Goal: Task Accomplishment & Management: Manage account settings

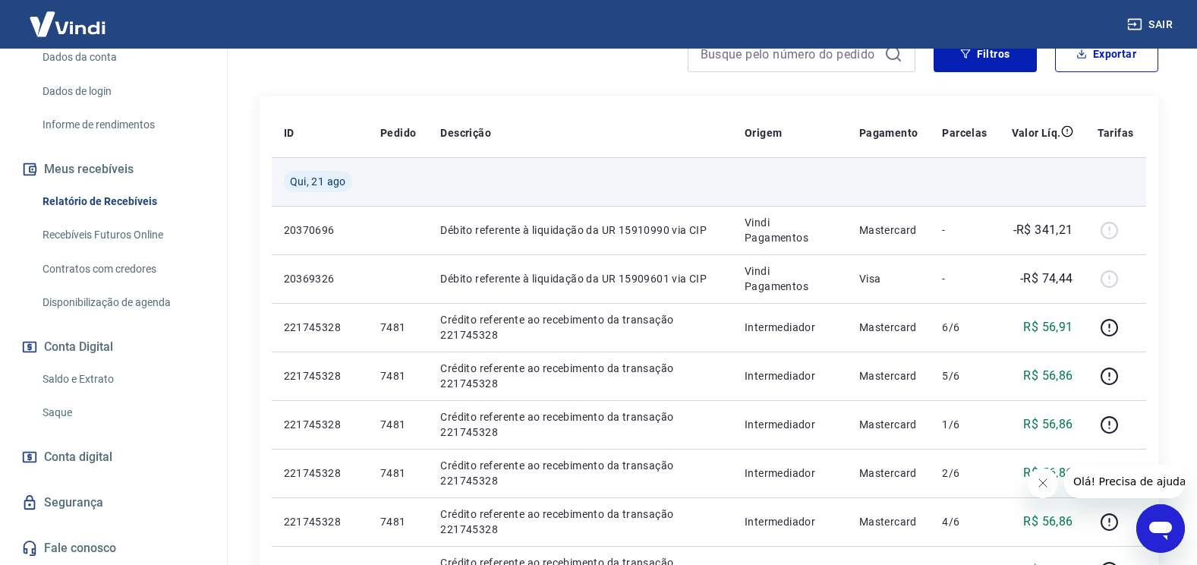
scroll to position [152, 0]
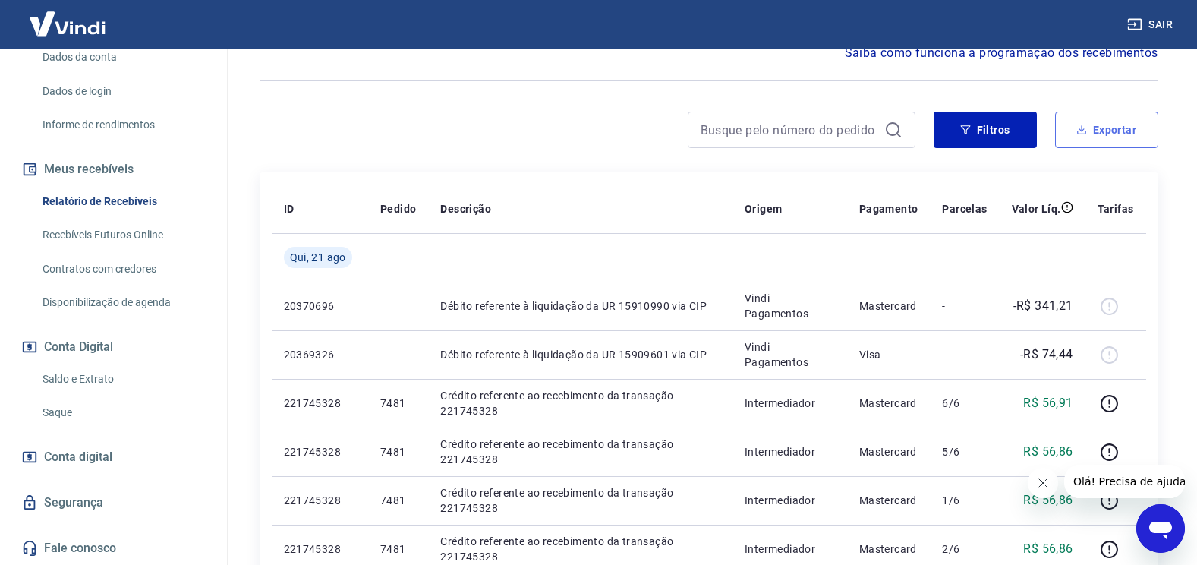
click at [1090, 132] on button "Exportar" at bounding box center [1106, 130] width 103 height 36
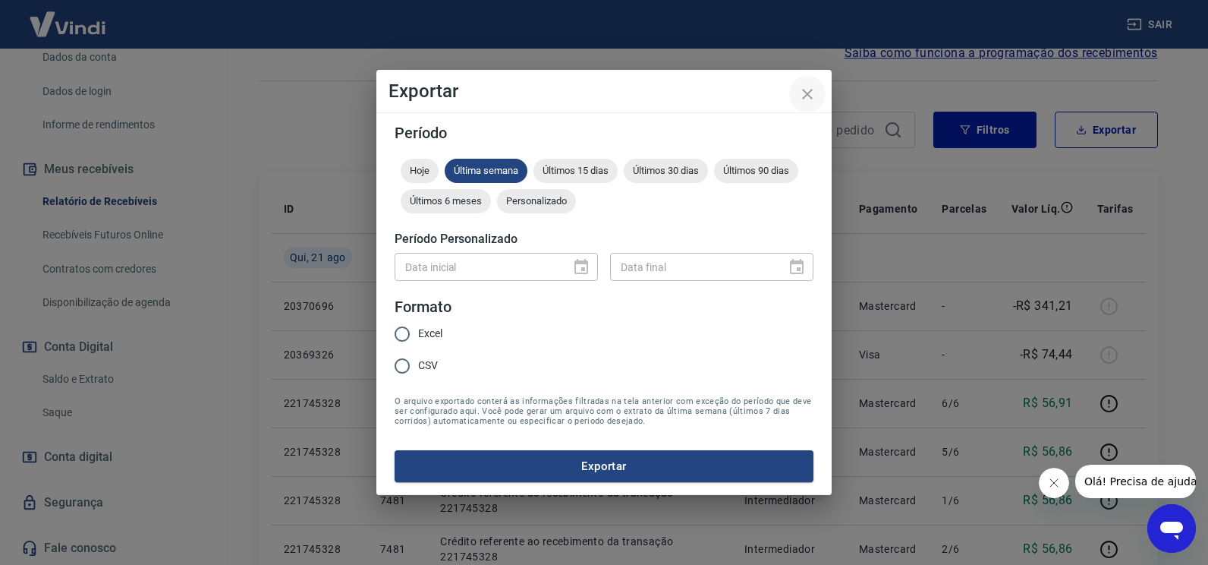
click at [809, 96] on icon "close" at bounding box center [807, 94] width 11 height 11
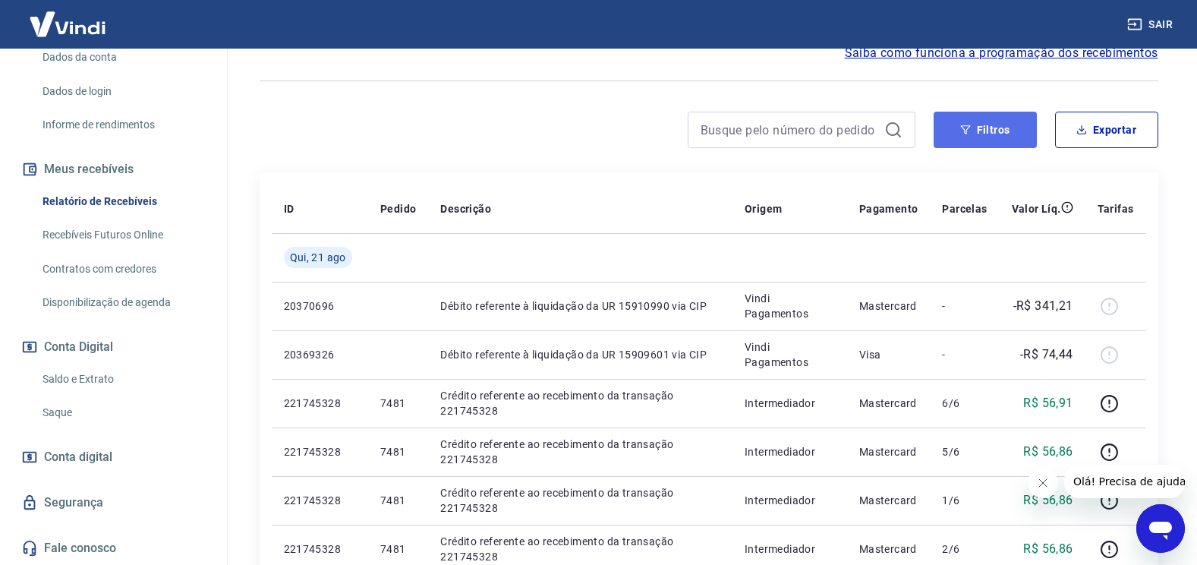
click at [975, 128] on button "Filtros" at bounding box center [985, 130] width 103 height 36
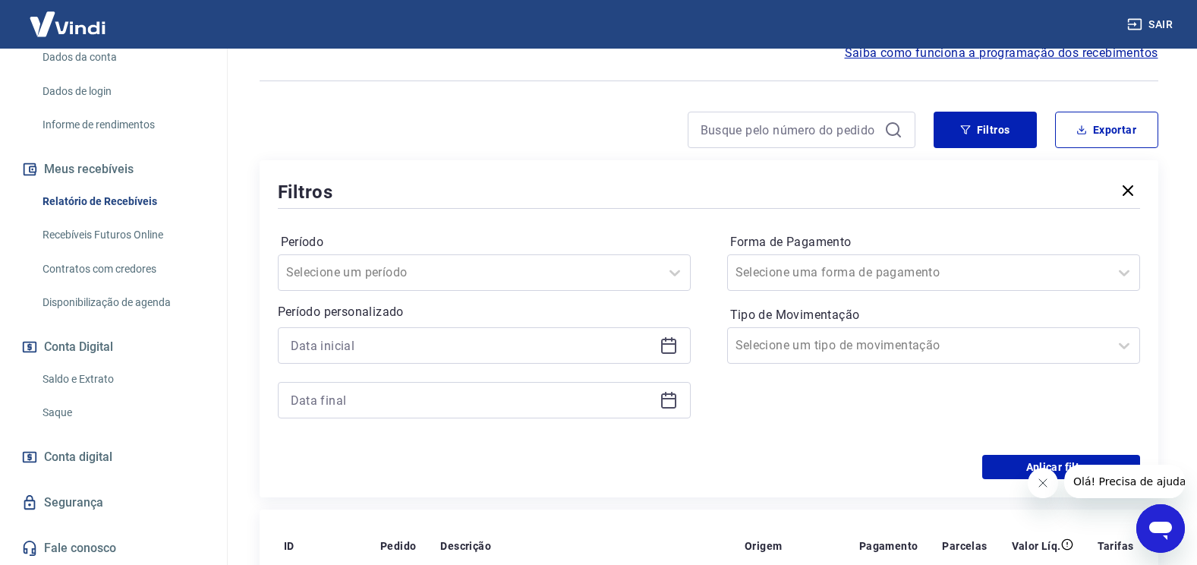
click at [669, 353] on icon at bounding box center [668, 346] width 15 height 15
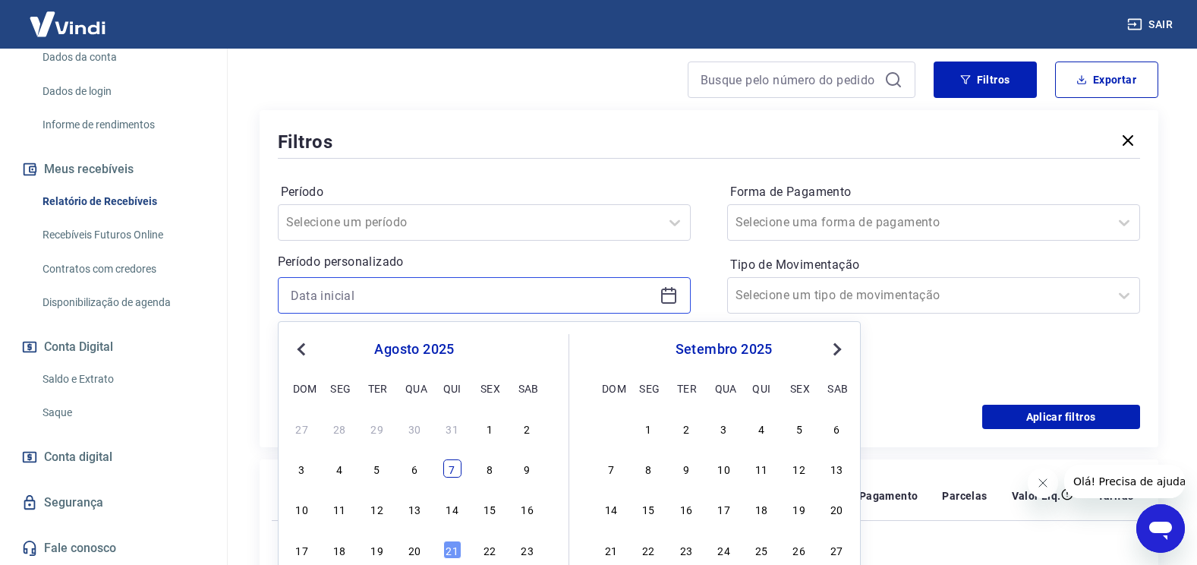
scroll to position [228, 0]
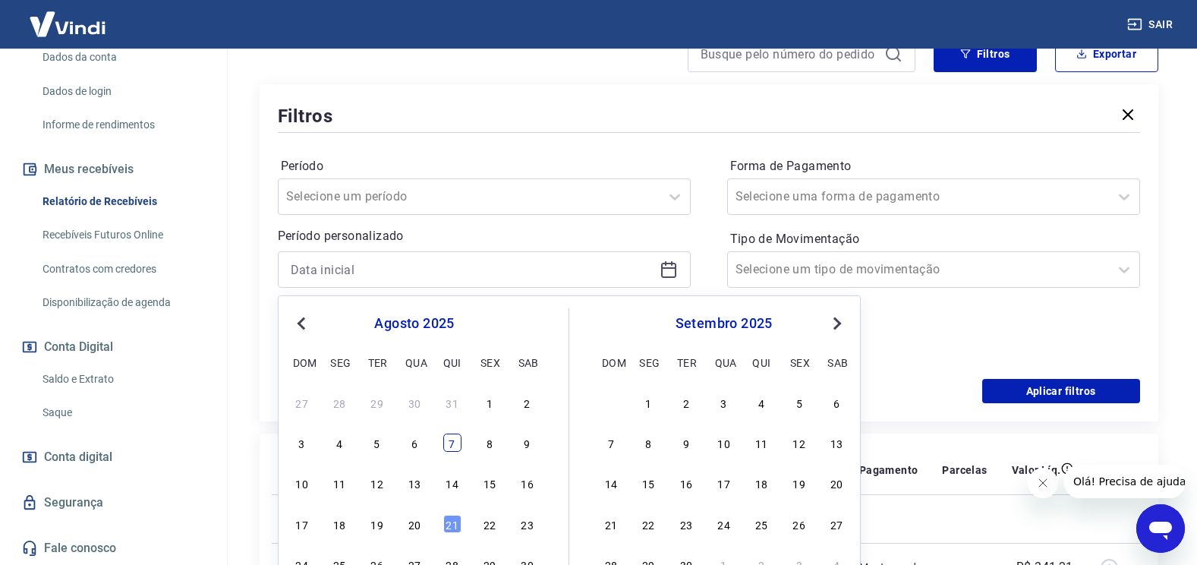
click at [451, 445] on div "7" at bounding box center [452, 442] width 18 height 18
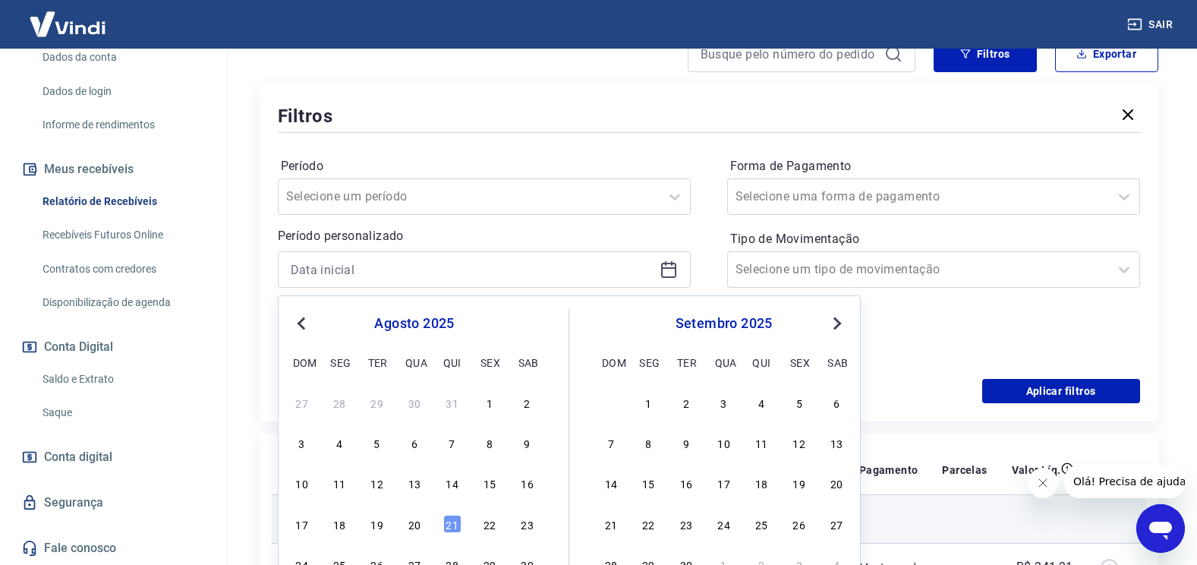
type input "07/08/2025"
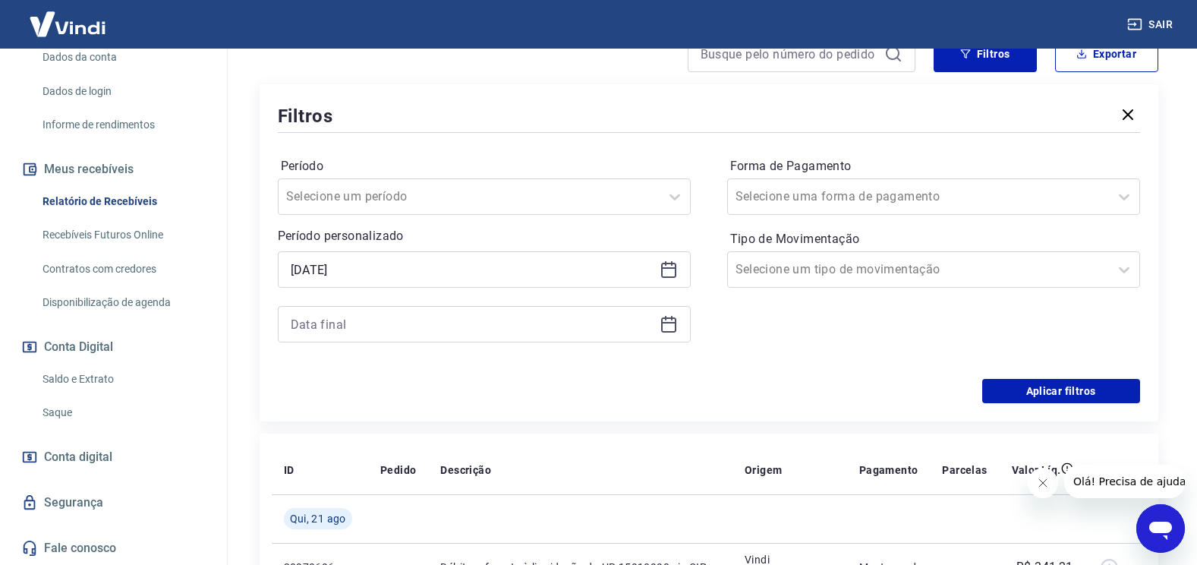
click at [669, 325] on icon at bounding box center [669, 324] width 18 height 18
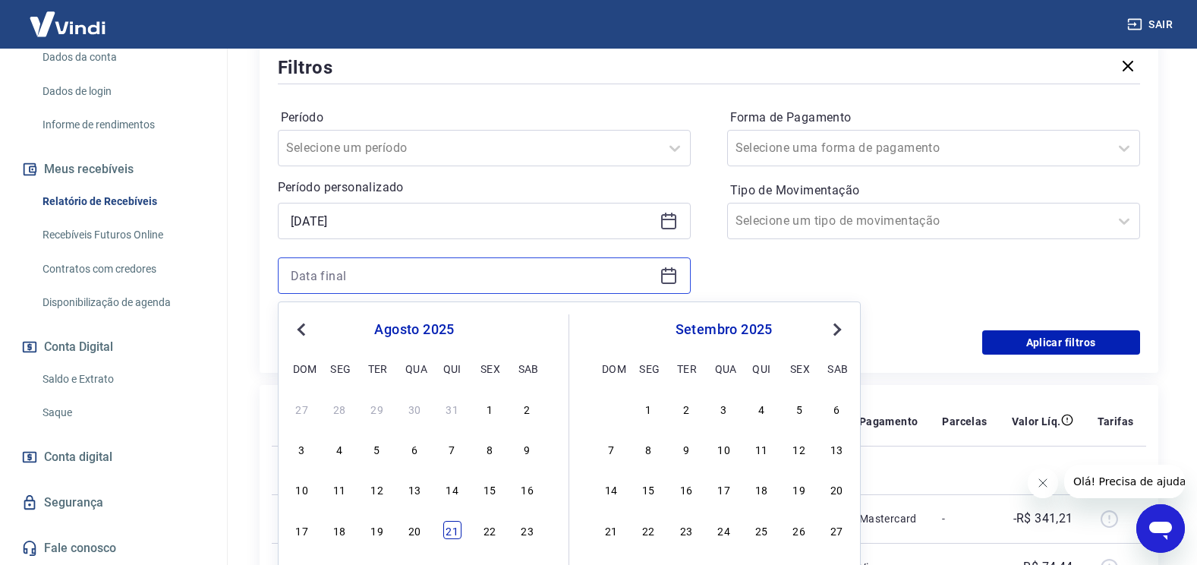
scroll to position [304, 0]
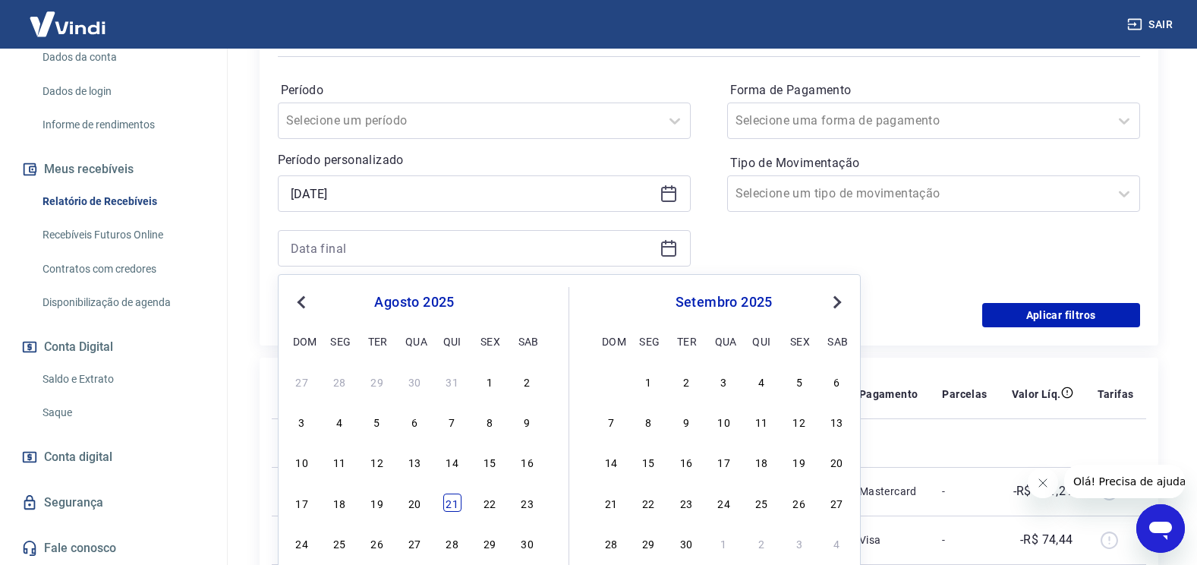
click at [454, 505] on div "21" at bounding box center [452, 502] width 18 height 18
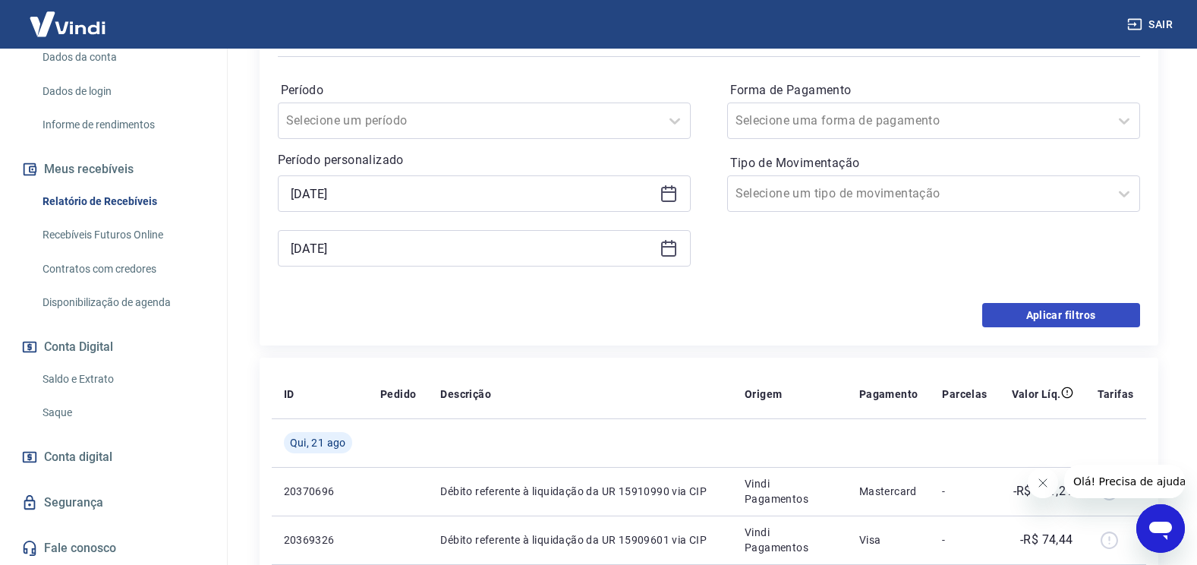
type input "21/08/2025"
click at [1025, 326] on button "Aplicar filtros" at bounding box center [1061, 315] width 158 height 24
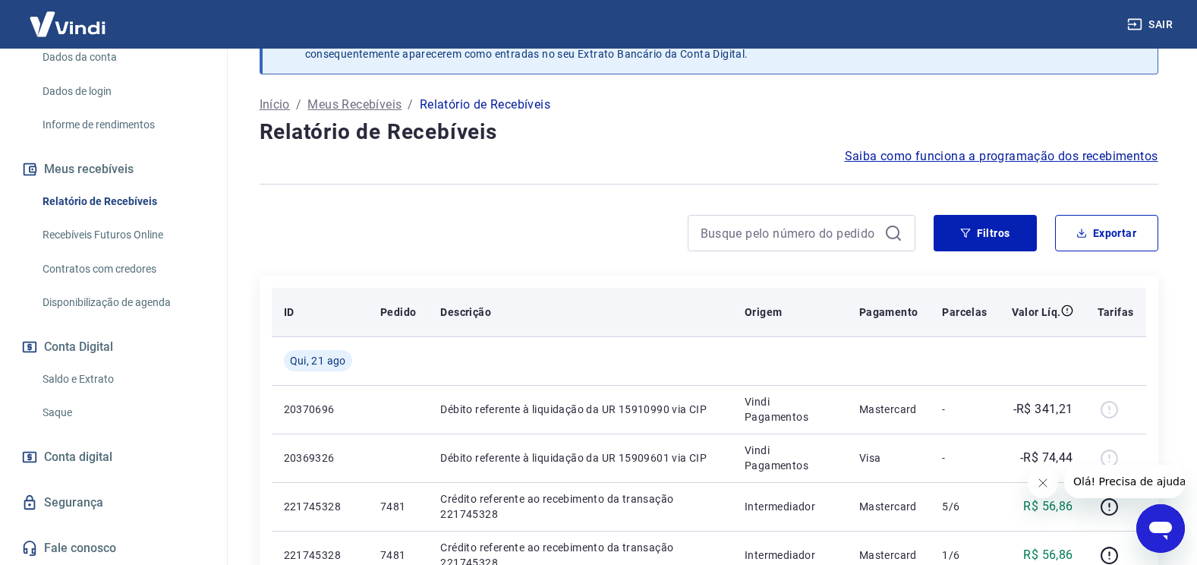
scroll to position [76, 0]
